Goal: Task Accomplishment & Management: Complete application form

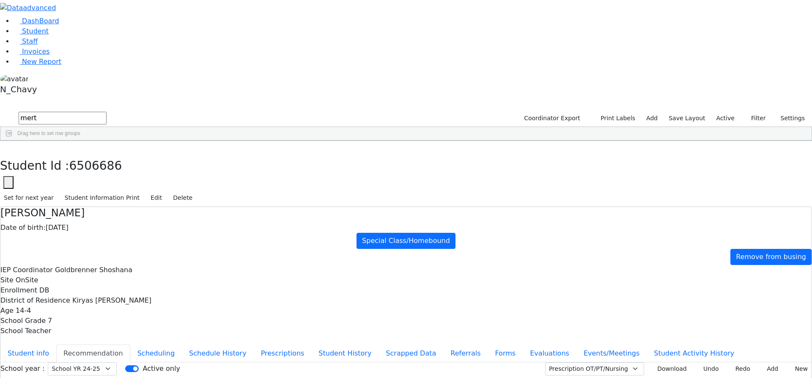
select select "210"
click at [727, 112] on label "Active" at bounding box center [726, 118] width 26 height 13
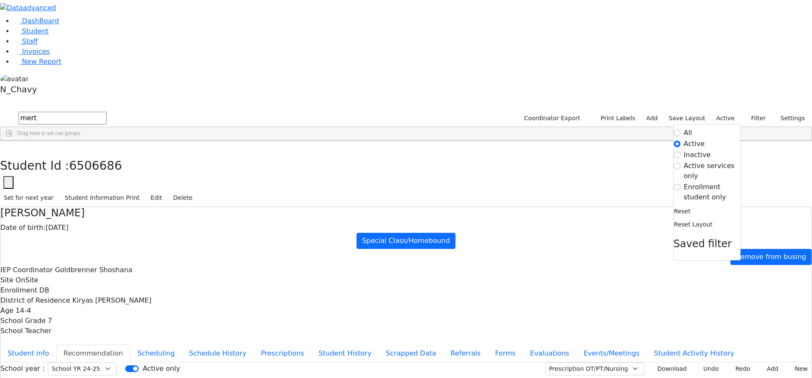
click at [706, 182] on label "Enrollment student only" at bounding box center [712, 192] width 57 height 20
click at [680, 184] on input "Enrollment student only" at bounding box center [677, 187] width 7 height 7
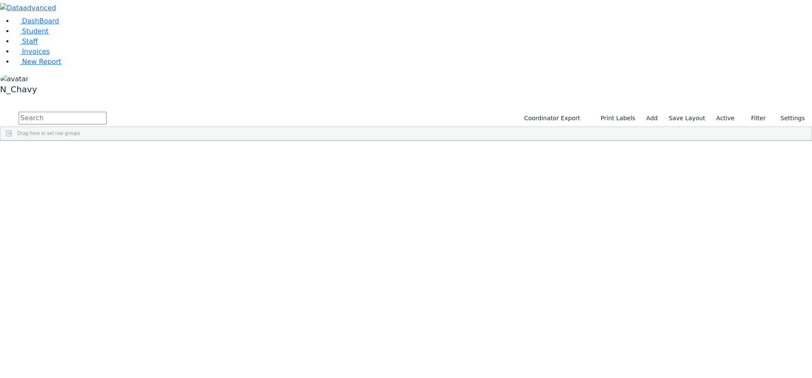
click at [728, 112] on label "Active" at bounding box center [726, 118] width 26 height 13
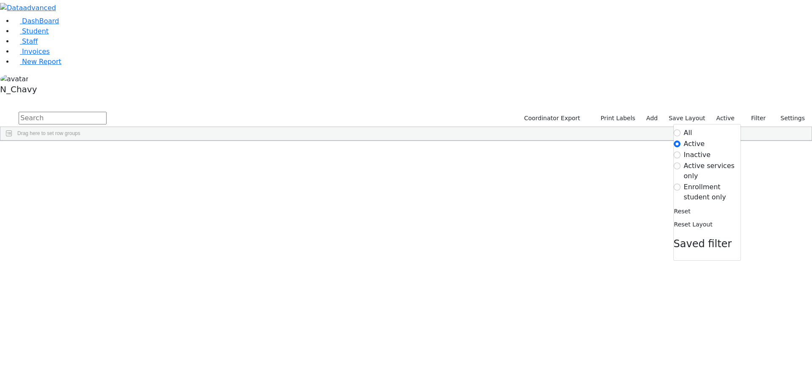
click at [694, 182] on label "Enrollment student only" at bounding box center [712, 192] width 57 height 20
click at [680, 184] on input "Enrollment student only" at bounding box center [677, 187] width 7 height 7
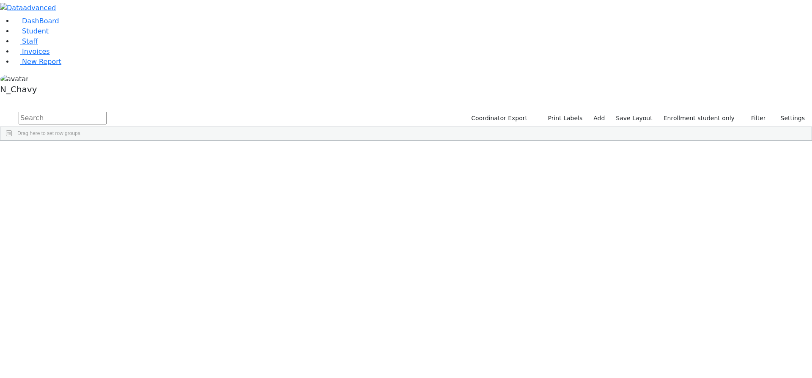
click at [87, 273] on div "[PERSON_NAME]" at bounding box center [65, 279] width 44 height 12
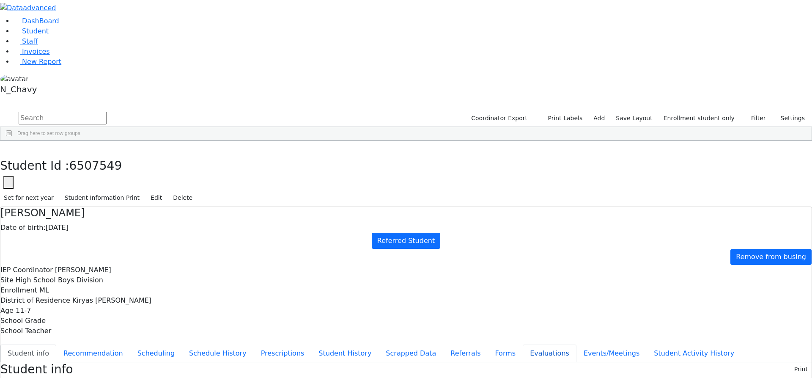
click at [523, 344] on button "Evaluations" at bounding box center [550, 353] width 54 height 18
drag, startPoint x: 74, startPoint y: 57, endPoint x: 69, endPoint y: 50, distance: 8.8
click at [49, 35] on link "Student" at bounding box center [31, 31] width 35 height 8
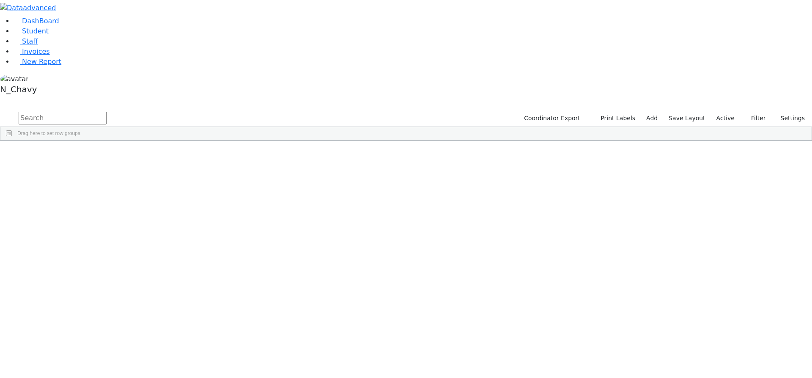
click at [107, 112] on input "text" at bounding box center [63, 118] width 88 height 13
type input "gestet"
click at [87, 154] on div "Feldman" at bounding box center [65, 160] width 44 height 12
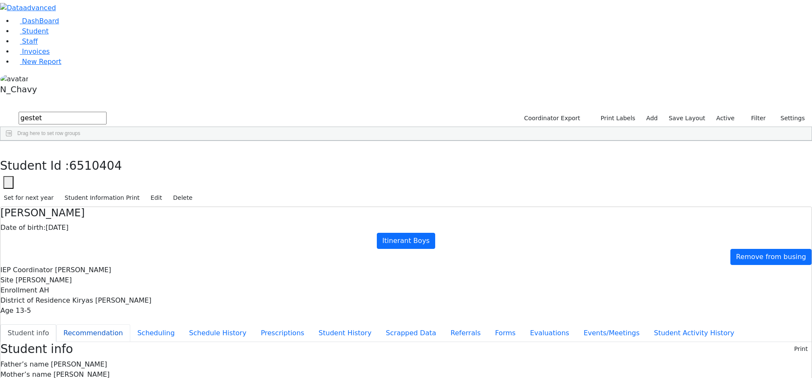
click at [130, 324] on button "Recommendation" at bounding box center [93, 333] width 74 height 18
checkbox input "true"
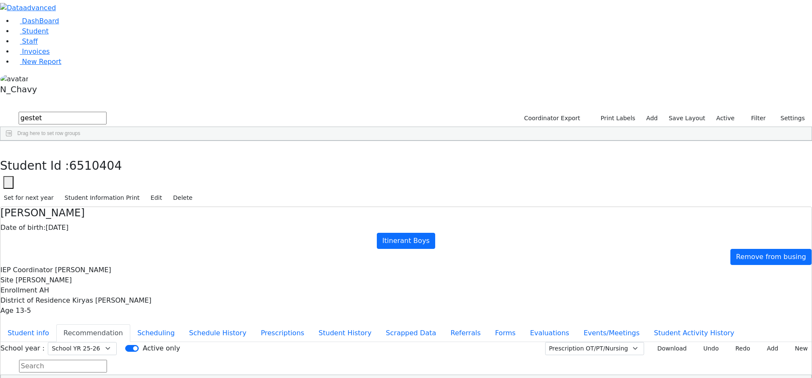
click at [98, 166] on div "[PERSON_NAME]" at bounding box center [73, 172] width 50 height 12
click at [98, 178] on div "[PERSON_NAME]" at bounding box center [73, 184] width 50 height 12
click at [98, 190] on div "[PERSON_NAME]" at bounding box center [73, 196] width 50 height 12
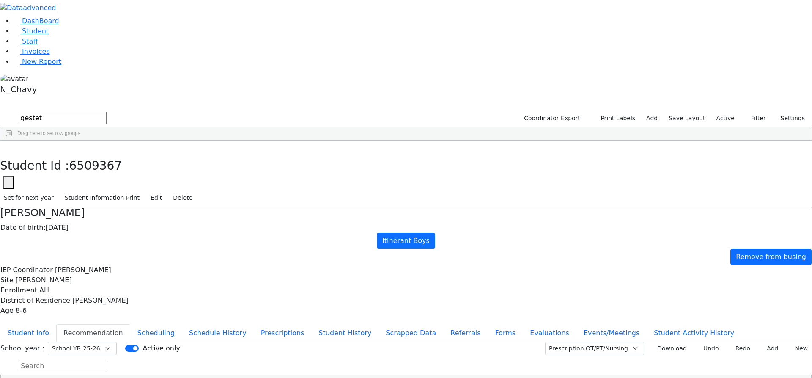
click at [98, 190] on div "[PERSON_NAME]" at bounding box center [73, 196] width 50 height 12
click at [98, 202] on div "[PERSON_NAME]" at bounding box center [73, 208] width 50 height 12
click at [98, 214] on div "Sofer" at bounding box center [73, 220] width 50 height 12
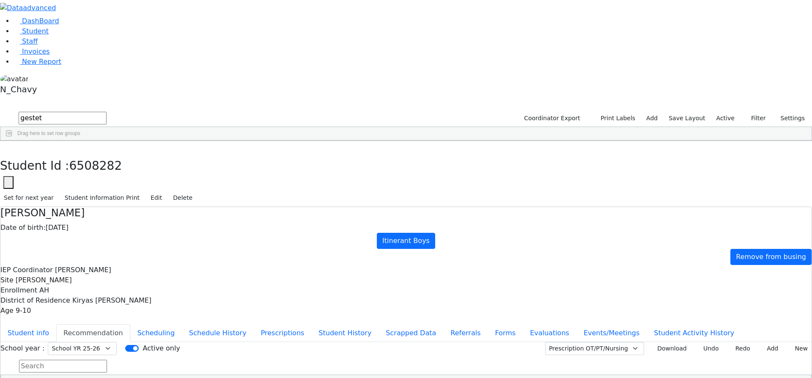
click at [98, 225] on div "Srugo" at bounding box center [73, 231] width 50 height 12
click at [12, 141] on button "button" at bounding box center [6, 150] width 12 height 18
click at [725, 112] on label "Active" at bounding box center [726, 118] width 26 height 13
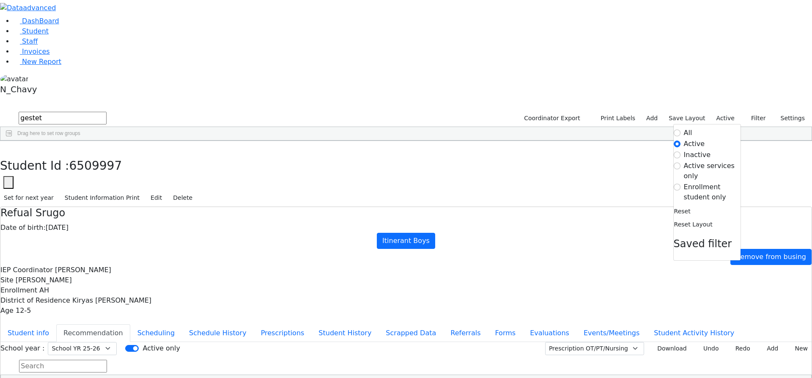
click at [694, 182] on label "Enrollment student only" at bounding box center [712, 192] width 57 height 20
click at [680, 184] on input "Enrollment student only" at bounding box center [677, 187] width 7 height 7
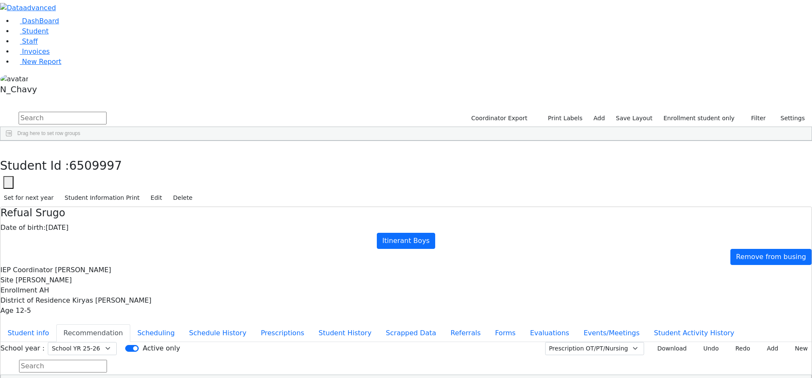
click at [87, 273] on div "[PERSON_NAME]" at bounding box center [65, 279] width 44 height 12
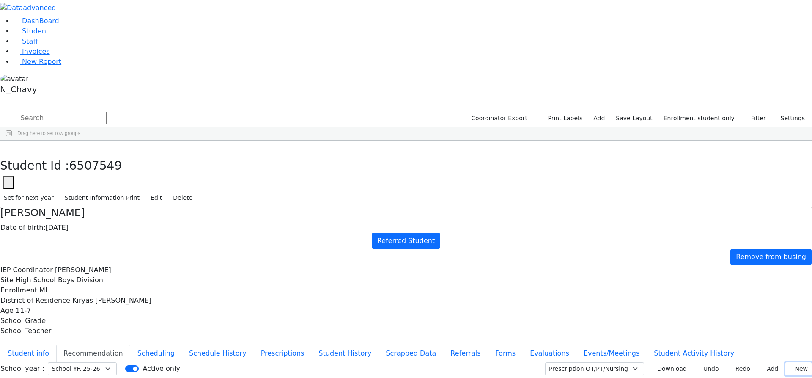
click at [791, 362] on button "New" at bounding box center [798, 368] width 26 height 13
type input "[DATE]"
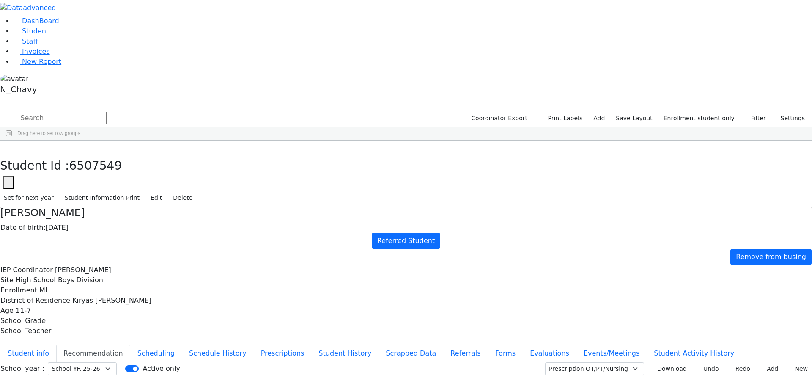
drag, startPoint x: 604, startPoint y: 280, endPoint x: 622, endPoint y: 223, distance: 60.2
click at [659, 362] on button "Download" at bounding box center [668, 368] width 43 height 13
